Goal: Transaction & Acquisition: Purchase product/service

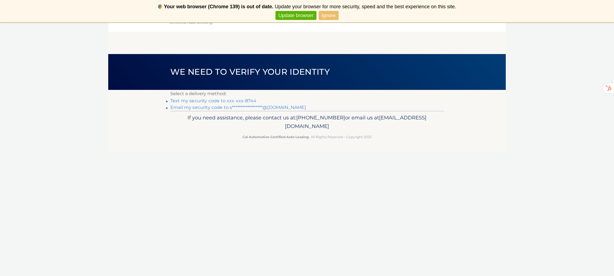
click at [225, 100] on link "Text my security code to xxx-xxx-8744" at bounding box center [213, 100] width 86 height 5
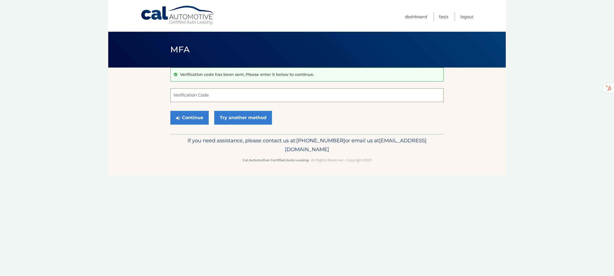
click at [225, 100] on input "Verification Code" at bounding box center [306, 95] width 273 height 14
type input "107093"
click at [196, 117] on button "Continue" at bounding box center [189, 118] width 38 height 14
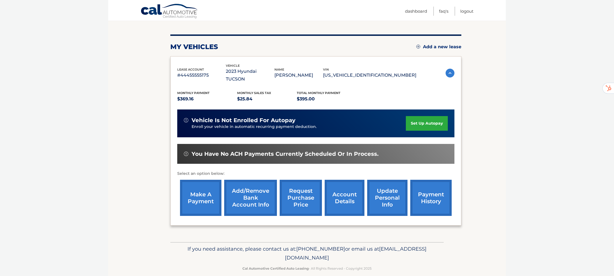
scroll to position [58, 0]
click at [205, 189] on link "make a payment" at bounding box center [200, 198] width 41 height 36
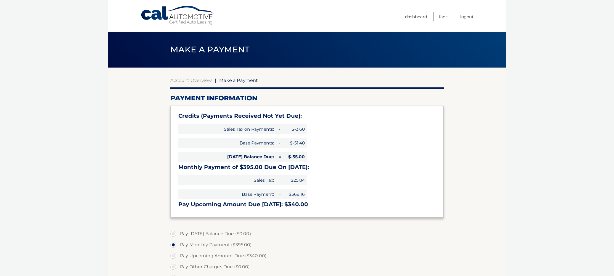
select select "YTVkMDZmMjAtZTI5MC00MDM2LTg2YjctNjJlMWU0YWU0MTlk"
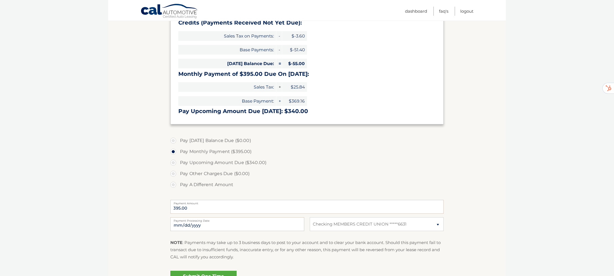
scroll to position [110, 0]
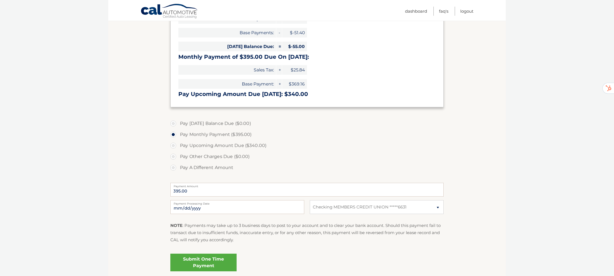
click at [175, 169] on label "Pay A Different Amount" at bounding box center [306, 167] width 273 height 11
click at [175, 169] on input "Pay A Different Amount" at bounding box center [176, 166] width 6 height 9
radio input "true"
type input "400.00"
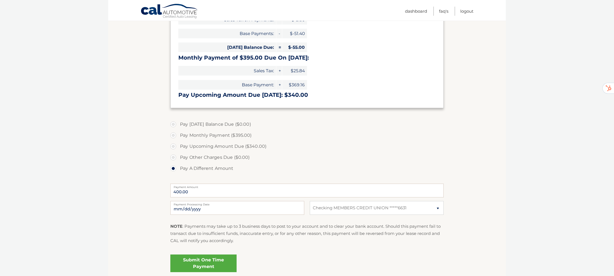
click at [208, 263] on link "Submit One Time Payment" at bounding box center [203, 264] width 66 height 18
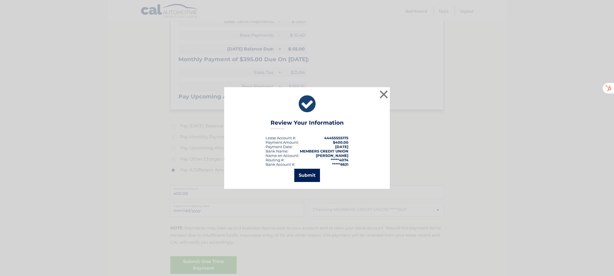
click at [310, 174] on button "Submit" at bounding box center [307, 175] width 26 height 13
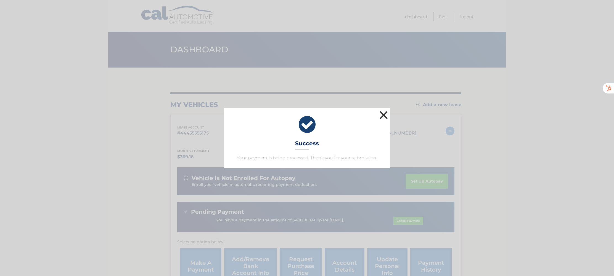
click at [383, 114] on button "×" at bounding box center [383, 115] width 11 height 11
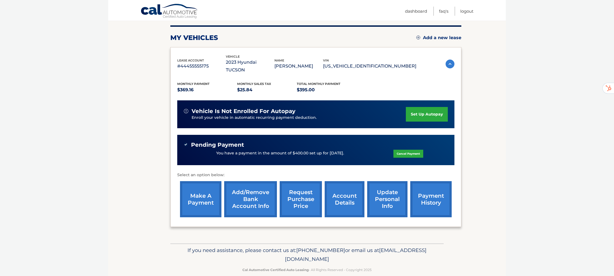
scroll to position [68, 0]
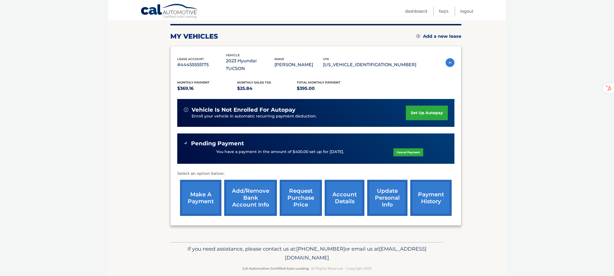
click at [339, 191] on link "account details" at bounding box center [345, 198] width 40 height 36
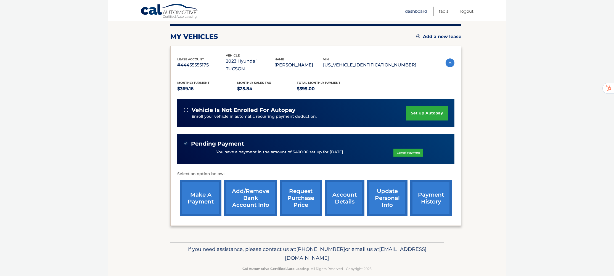
click at [419, 10] on link "Dashboard" at bounding box center [416, 11] width 22 height 9
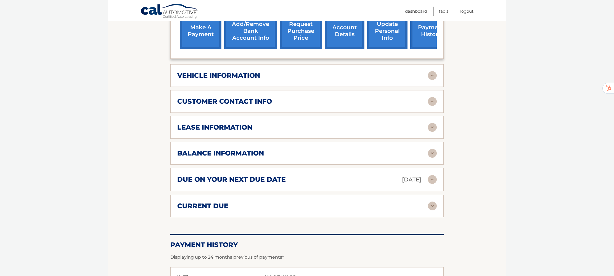
scroll to position [243, 0]
click at [432, 149] on img at bounding box center [432, 153] width 9 height 9
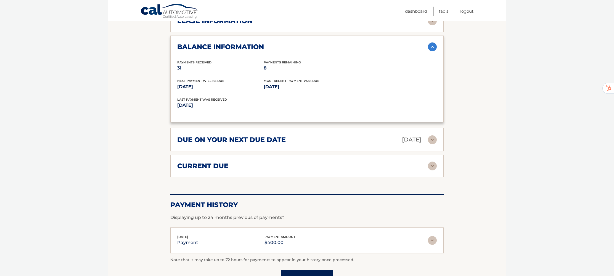
scroll to position [351, 0]
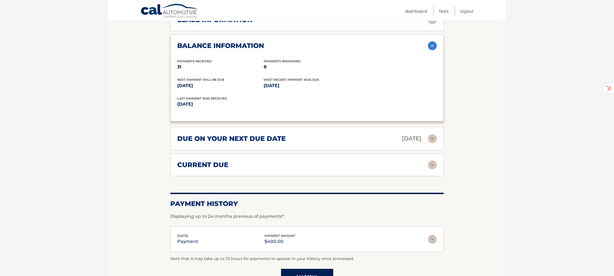
click at [432, 161] on img at bounding box center [432, 165] width 9 height 9
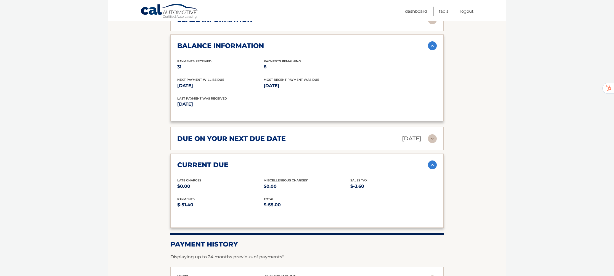
click at [486, 169] on section "Account Details | #44455555175 Back to Dashboard Manage Your Lease lease accoun…" at bounding box center [306, 26] width 397 height 619
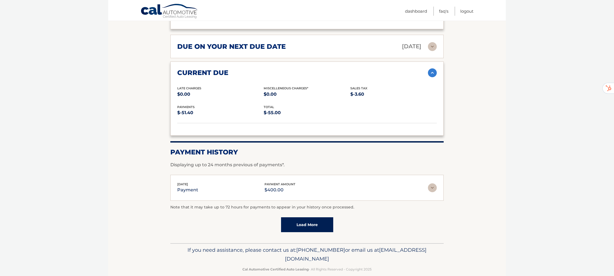
scroll to position [443, 0]
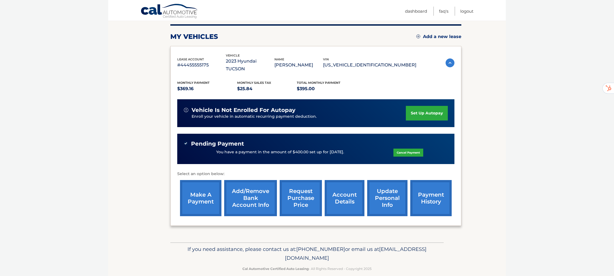
scroll to position [68, 0]
